Goal: Task Accomplishment & Management: Manage account settings

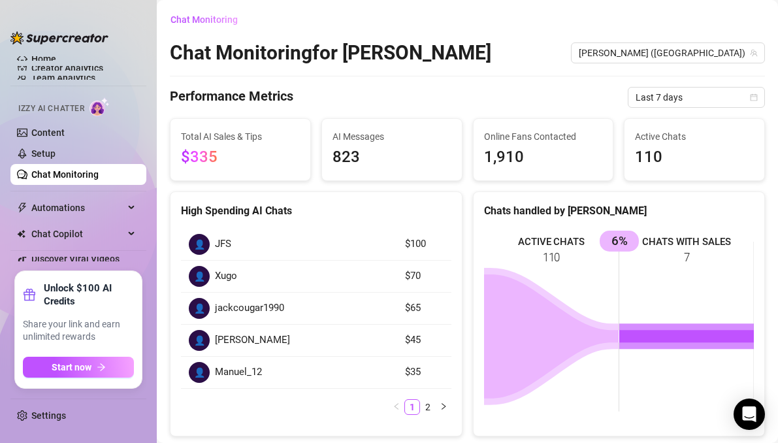
scroll to position [389, 0]
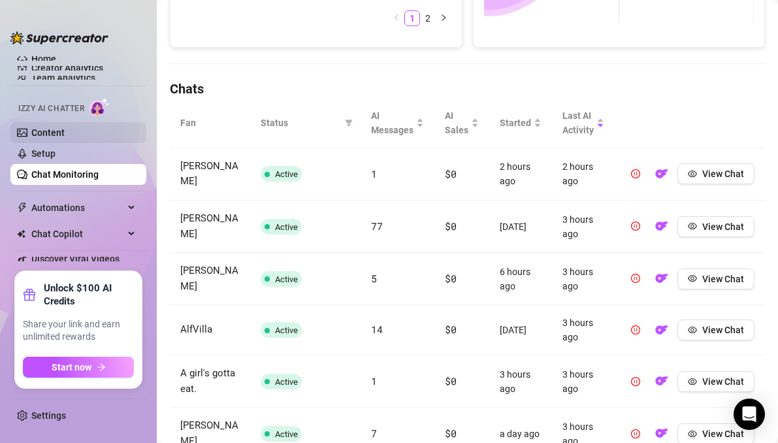
click at [65, 135] on link "Content" at bounding box center [47, 132] width 33 height 10
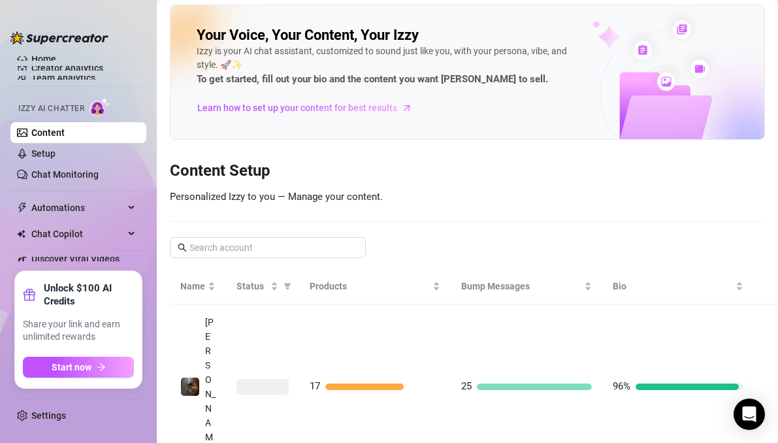
scroll to position [49, 0]
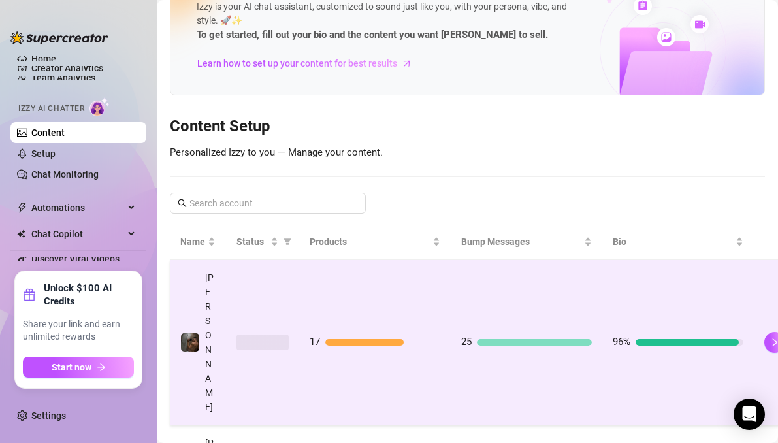
click at [385, 285] on td "17" at bounding box center [375, 342] width 152 height 165
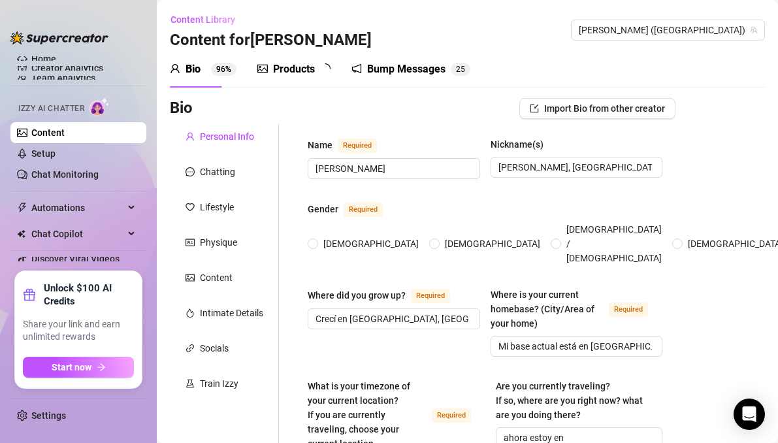
radio input "true"
type input "[DATE]"
click at [290, 73] on div "Products" at bounding box center [294, 69] width 42 height 16
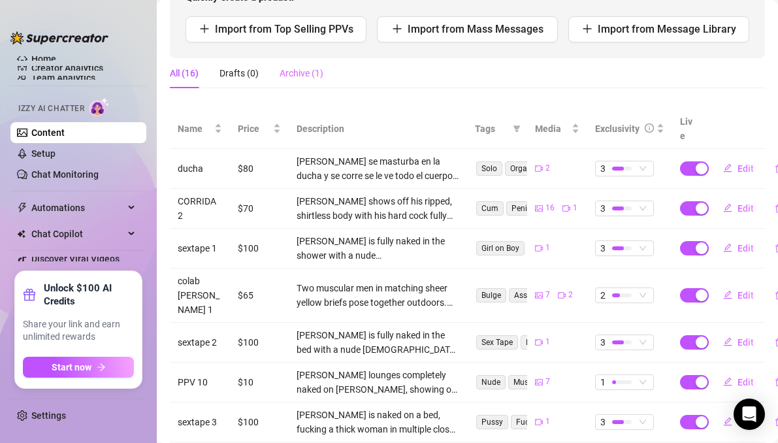
scroll to position [183, 0]
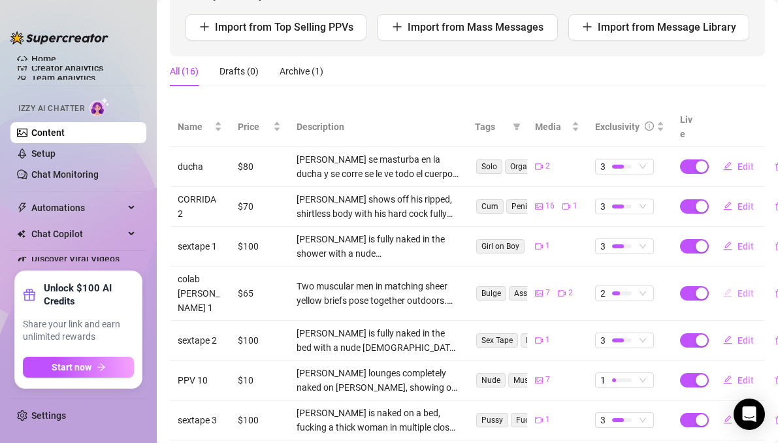
click at [741, 288] on span "Edit" at bounding box center [746, 293] width 16 height 10
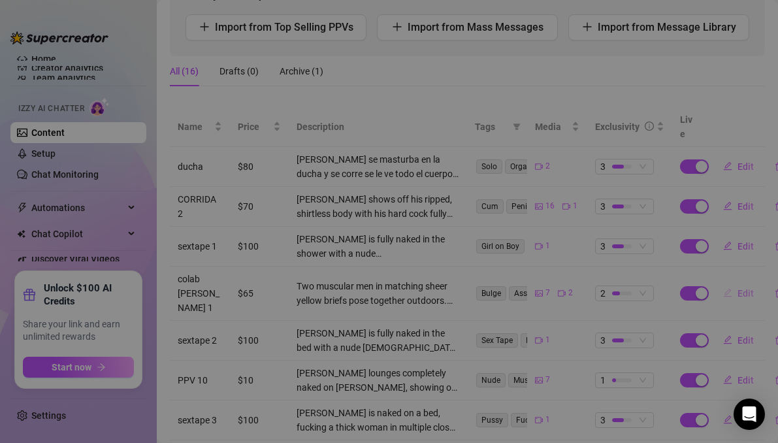
type textarea "querias ver algo con mi padre? pues aqui lo tienes, espero que disfrutes de ver…"
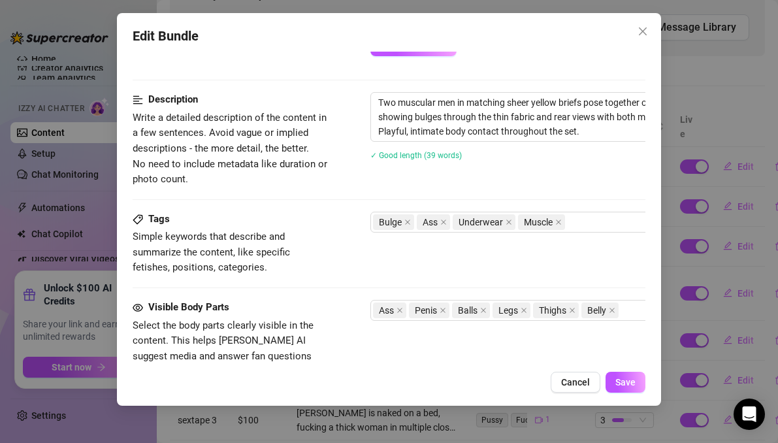
scroll to position [666, 0]
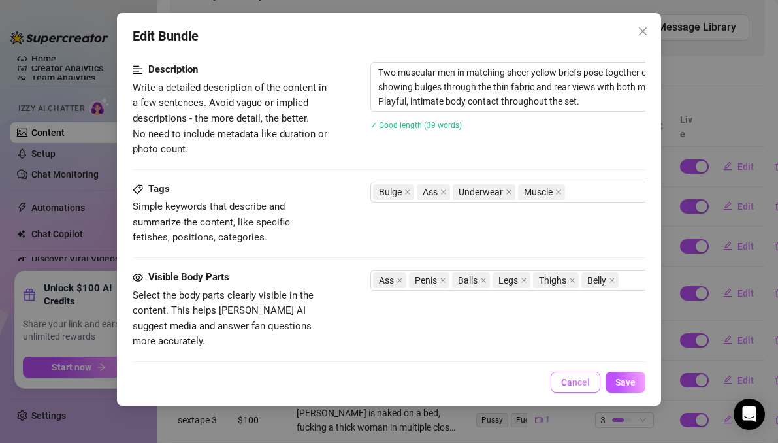
click at [571, 385] on span "Cancel" at bounding box center [575, 382] width 29 height 10
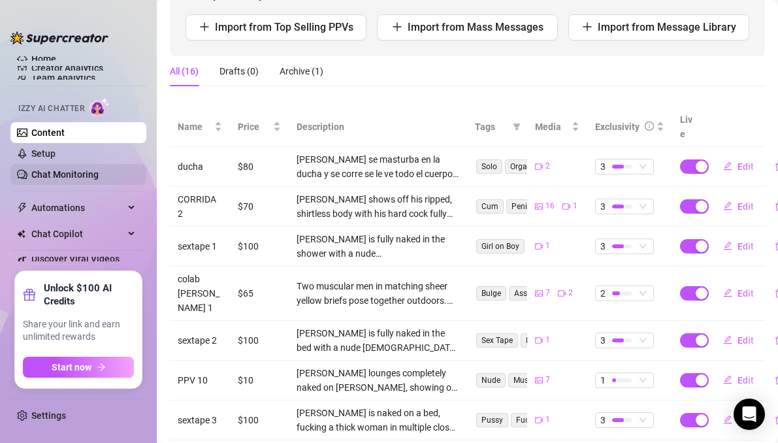
click at [97, 175] on link "Chat Monitoring" at bounding box center [64, 174] width 67 height 10
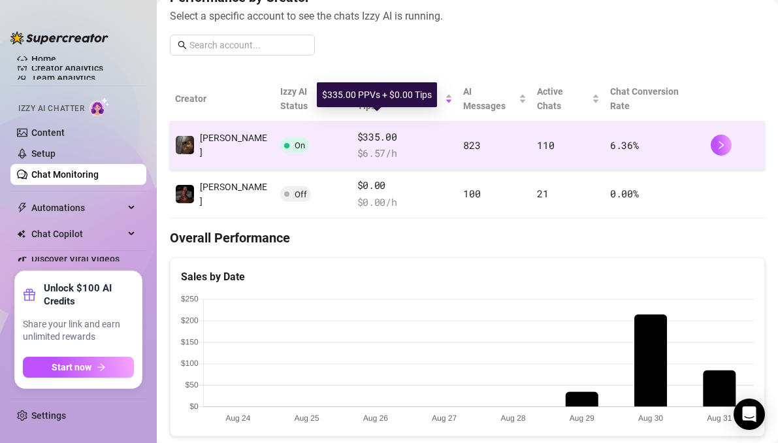
click at [357, 129] on span "$335.00" at bounding box center [405, 137] width 96 height 16
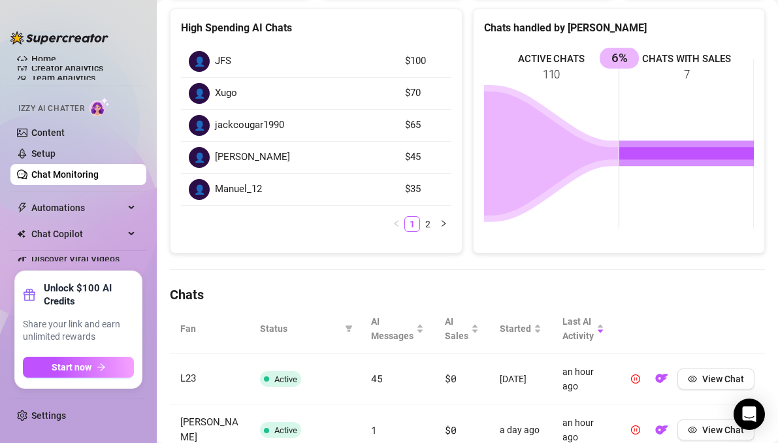
scroll to position [262, 0]
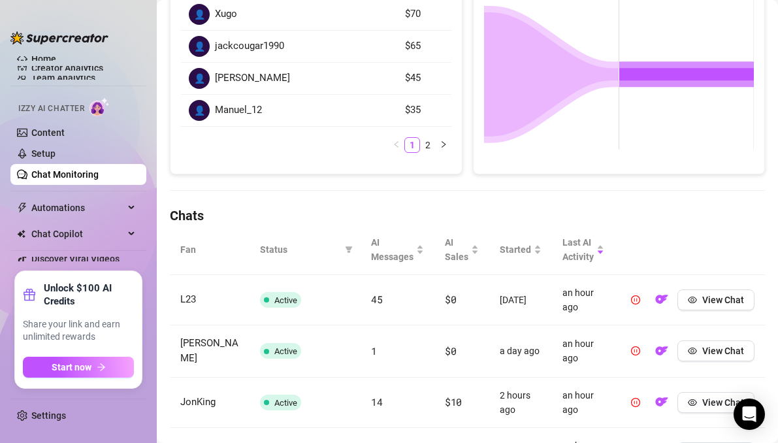
click at [266, 246] on span "Status" at bounding box center [300, 249] width 80 height 14
click at [352, 244] on span at bounding box center [348, 250] width 13 height 20
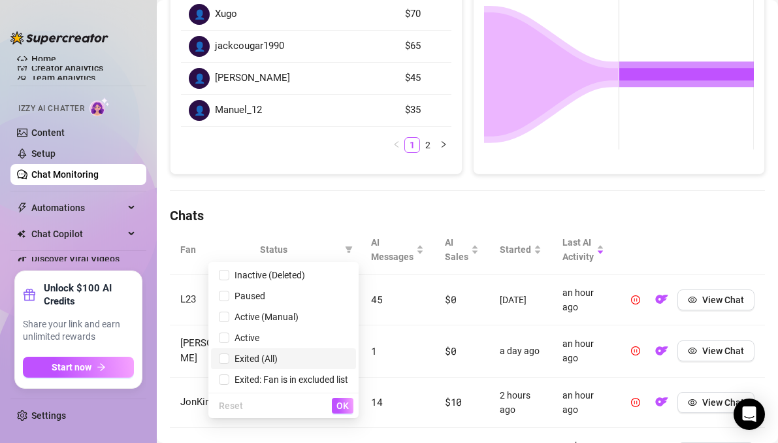
click at [269, 360] on span "Exited (All)" at bounding box center [253, 359] width 48 height 10
checkbox input "true"
click at [337, 405] on span "OK" at bounding box center [343, 406] width 12 height 10
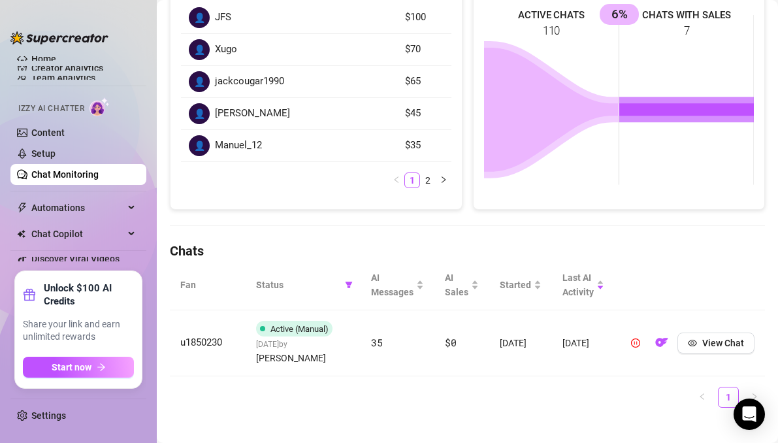
scroll to position [226, 0]
click at [350, 280] on span at bounding box center [348, 286] width 13 height 20
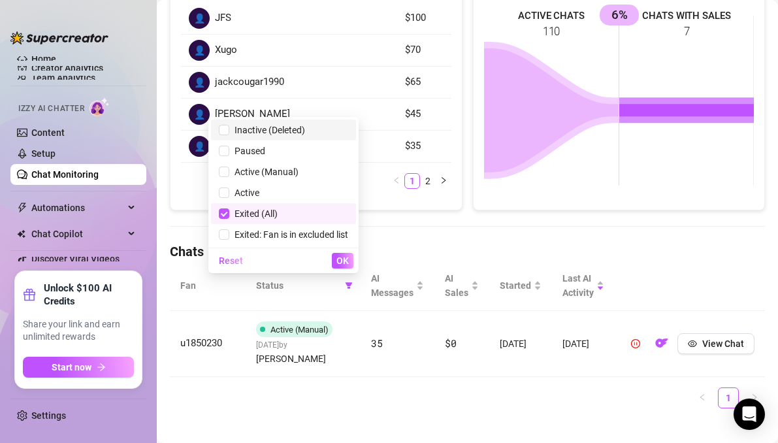
click at [285, 125] on span "Inactive (Deleted)" at bounding box center [267, 130] width 76 height 10
checkbox input "true"
click at [241, 210] on span "Exited (All)" at bounding box center [253, 213] width 48 height 10
checkbox input "false"
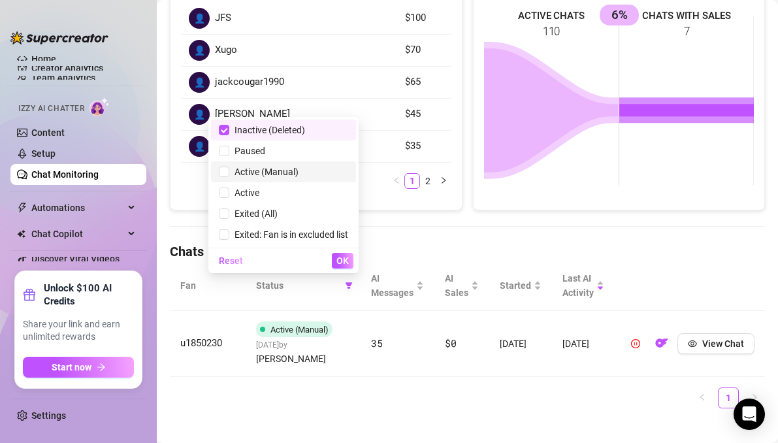
click at [276, 167] on span "Active (Manual)" at bounding box center [263, 172] width 69 height 10
checkbox input "true"
click at [279, 130] on span "Inactive (Deleted)" at bounding box center [267, 130] width 76 height 10
checkbox input "false"
click at [349, 262] on button "OK" at bounding box center [343, 261] width 22 height 16
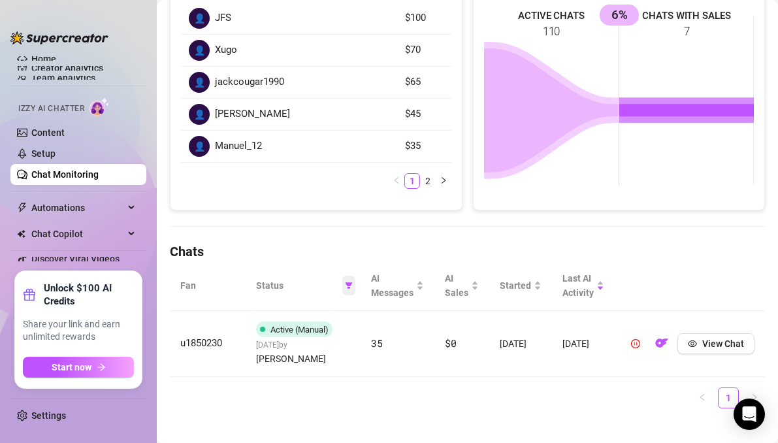
click at [345, 283] on span at bounding box center [348, 286] width 13 height 20
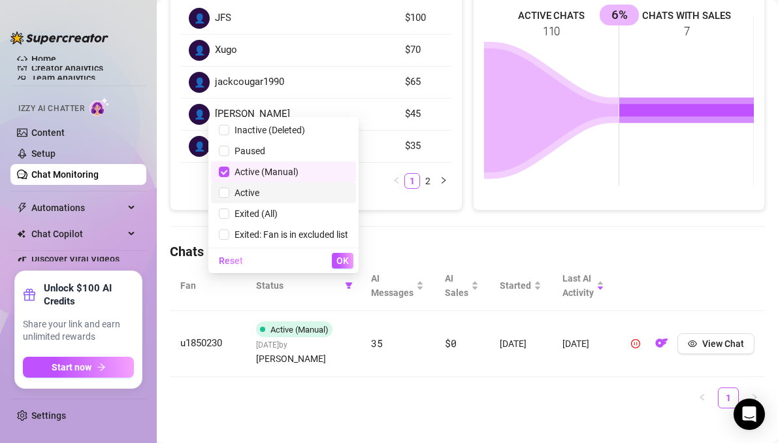
click at [257, 191] on span "Active" at bounding box center [283, 193] width 129 height 14
checkbox input "true"
click at [344, 260] on span "OK" at bounding box center [343, 260] width 12 height 10
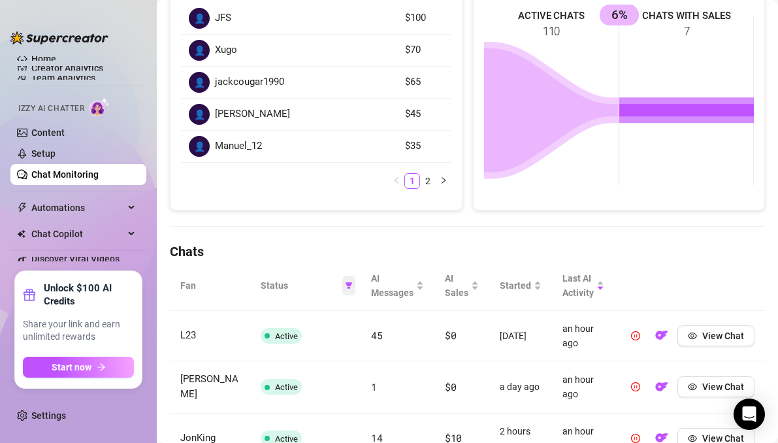
click at [350, 279] on span at bounding box center [348, 286] width 13 height 20
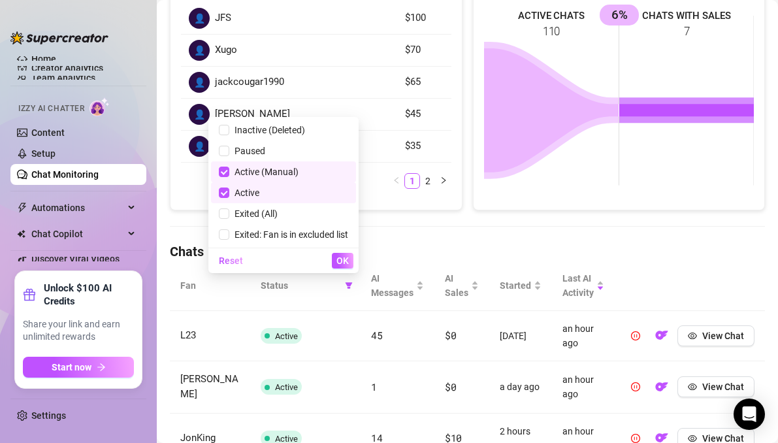
click at [220, 251] on div "Reset OK" at bounding box center [283, 260] width 150 height 25
click at [224, 263] on span "Reset" at bounding box center [231, 260] width 24 height 10
checkbox input "false"
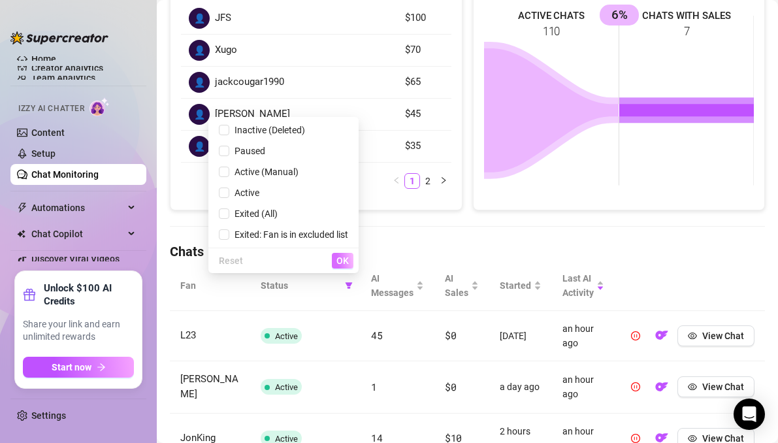
click at [345, 263] on span "OK" at bounding box center [343, 260] width 12 height 10
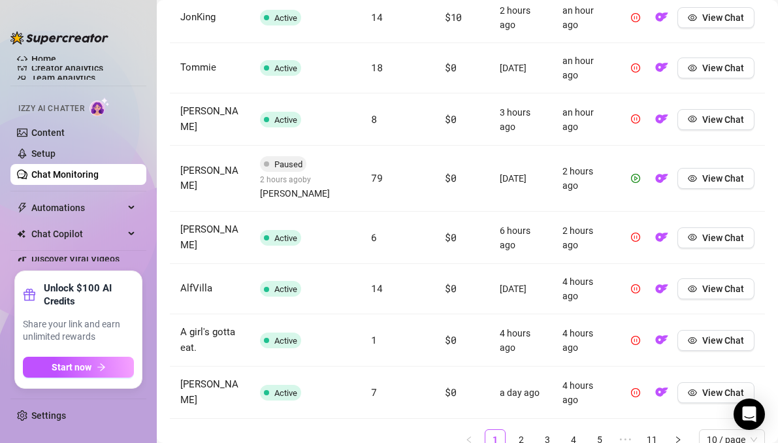
scroll to position [660, 0]
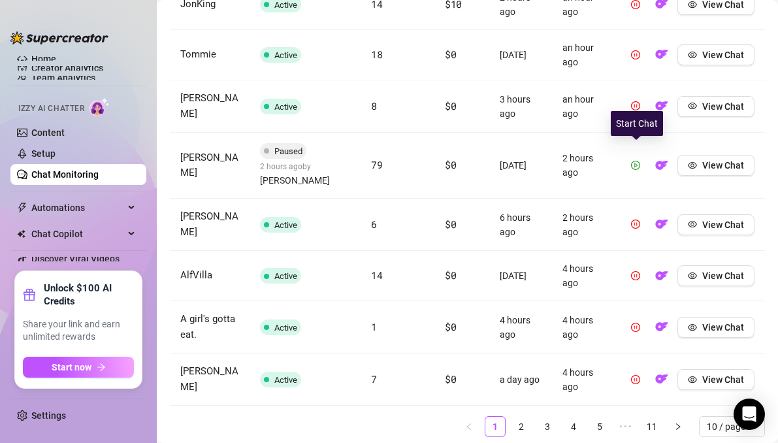
click at [636, 163] on icon "play-circle" at bounding box center [635, 165] width 3 height 5
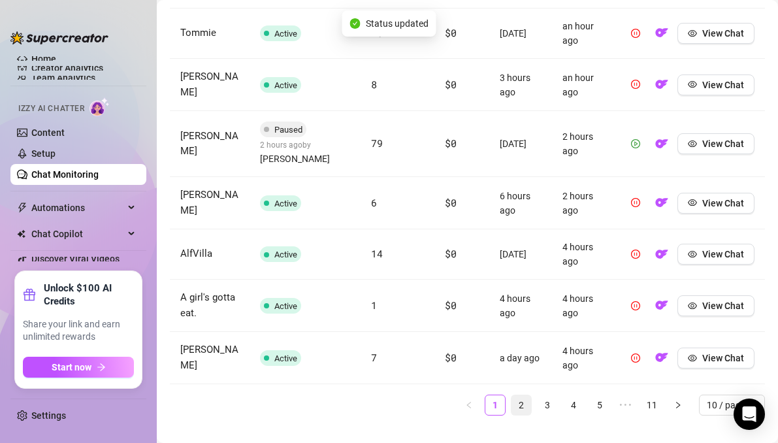
scroll to position [680, 0]
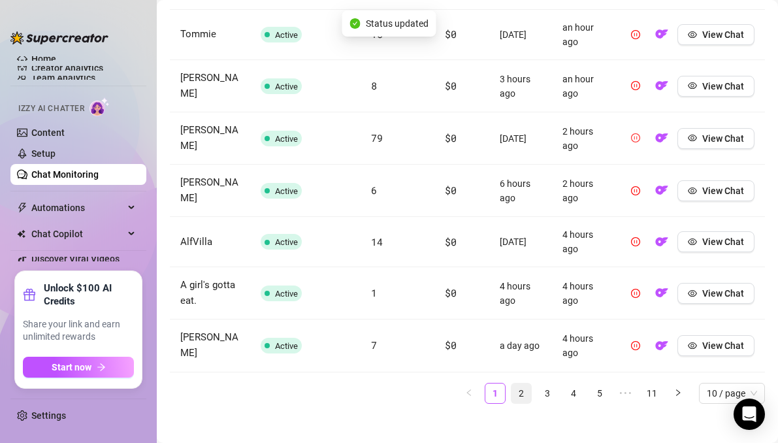
click at [526, 384] on link "2" at bounding box center [522, 394] width 20 height 20
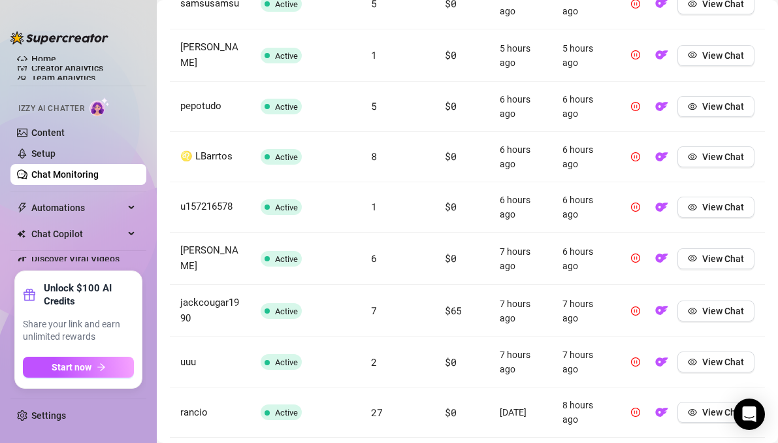
scroll to position [684, 0]
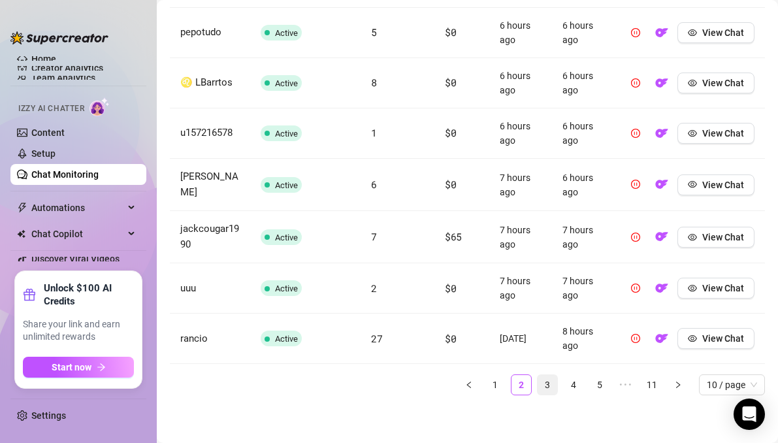
click at [553, 375] on link "3" at bounding box center [548, 385] width 20 height 20
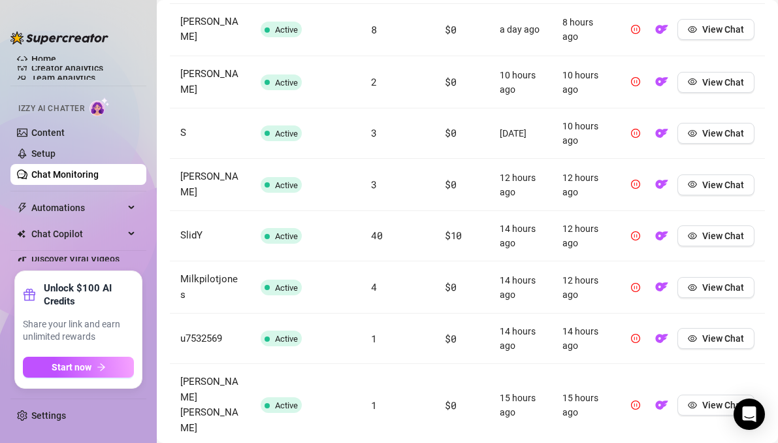
scroll to position [680, 0]
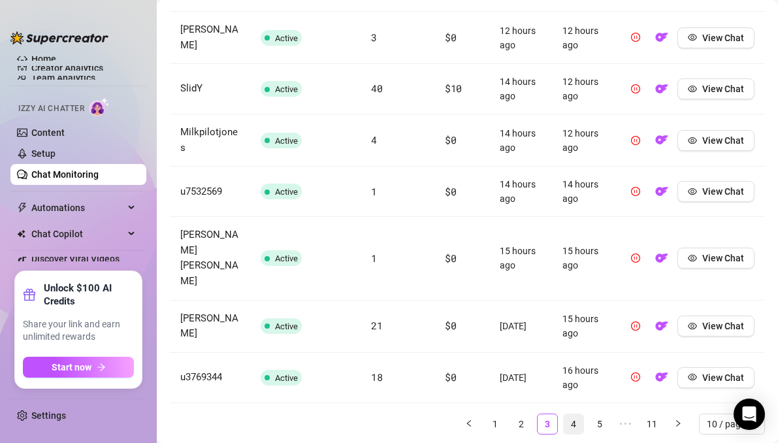
click at [572, 414] on link "4" at bounding box center [574, 424] width 20 height 20
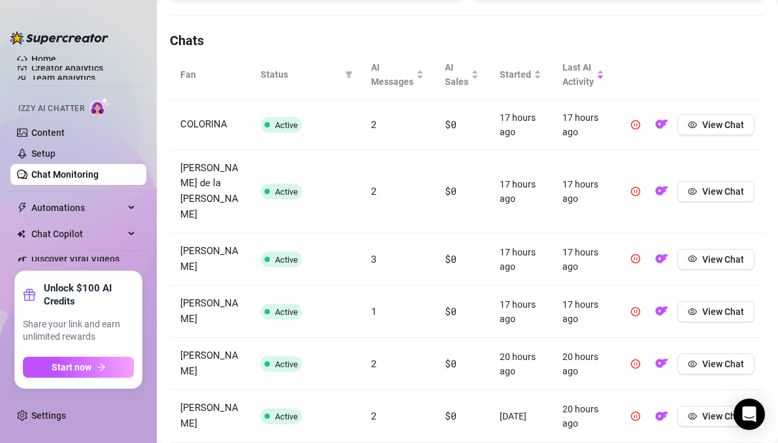
scroll to position [702, 0]
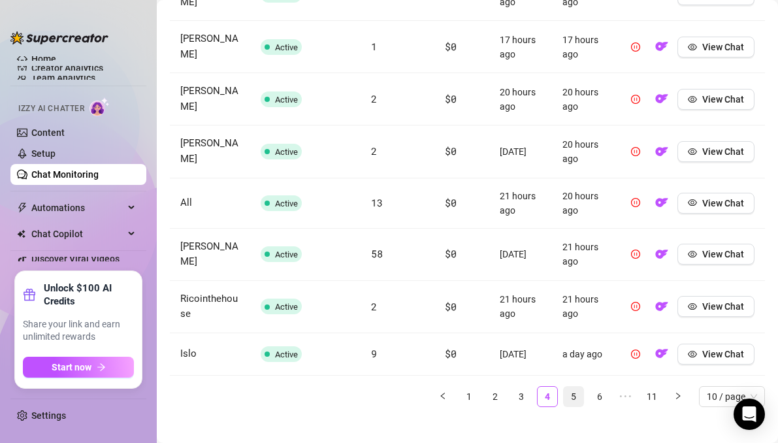
click at [578, 387] on link "5" at bounding box center [574, 397] width 20 height 20
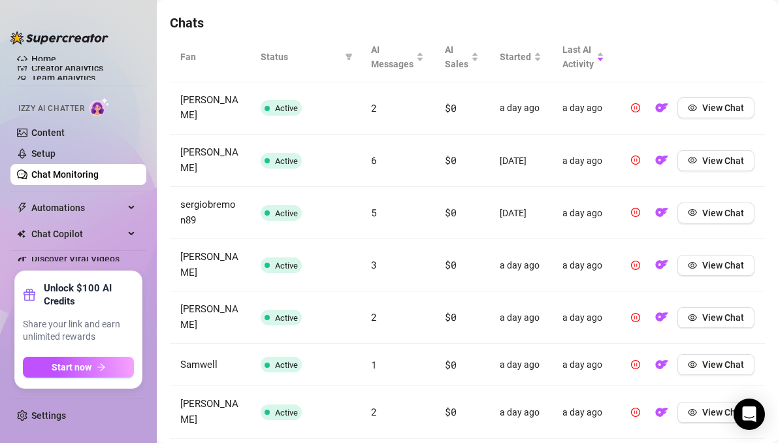
scroll to position [653, 0]
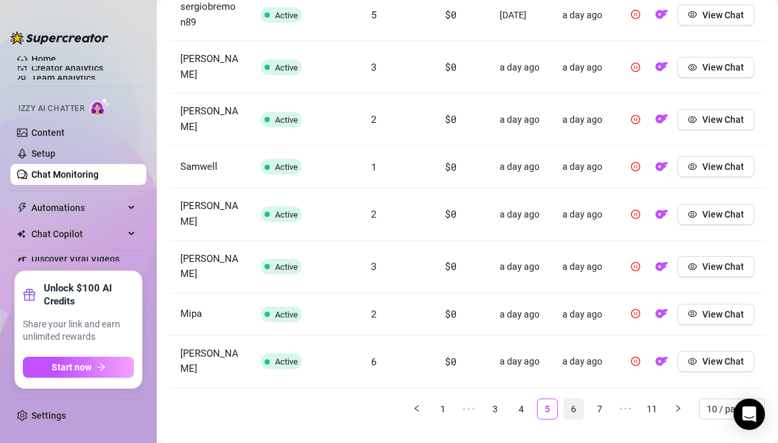
click at [572, 399] on link "6" at bounding box center [574, 409] width 20 height 20
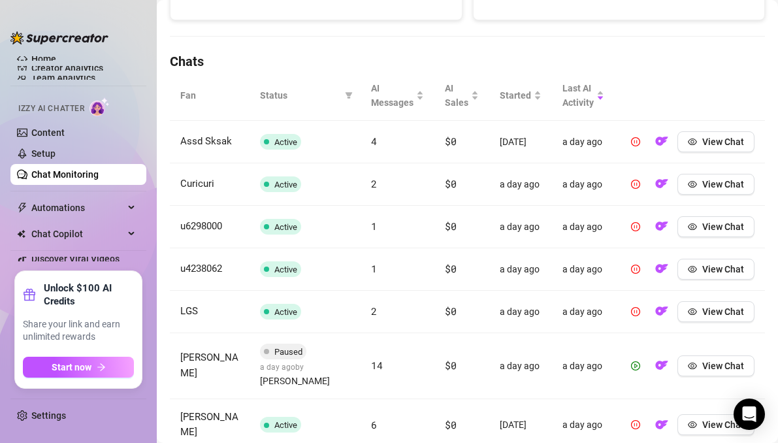
scroll to position [422, 0]
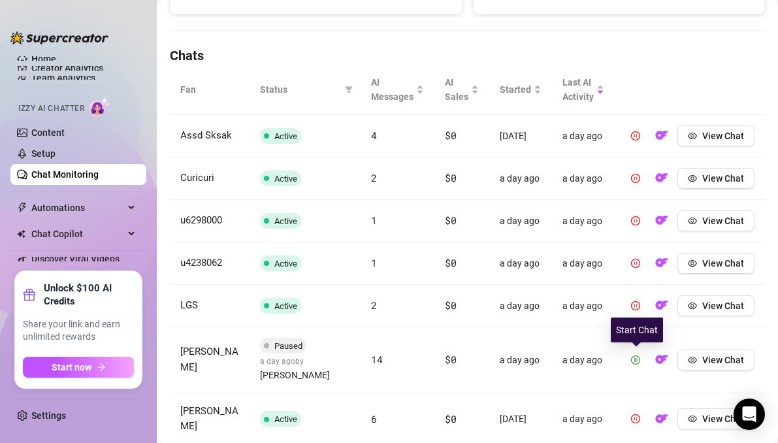
click at [639, 361] on icon "play-circle" at bounding box center [635, 359] width 9 height 9
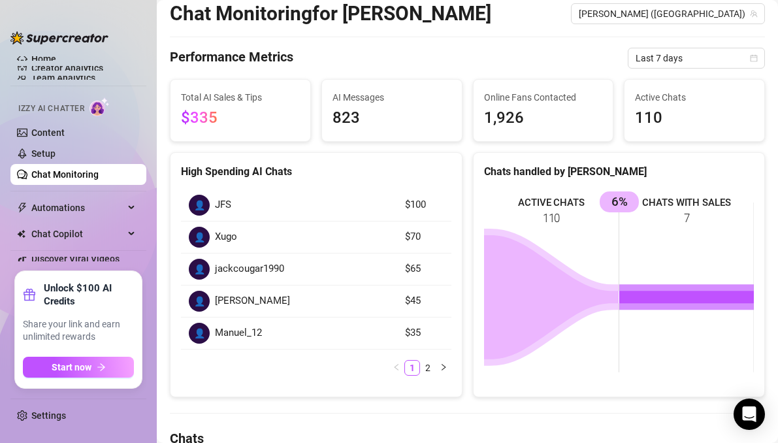
scroll to position [0, 0]
